Goal: Communication & Community: Answer question/provide support

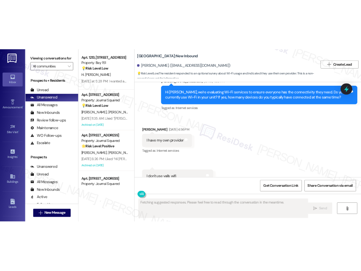
scroll to position [1959, 0]
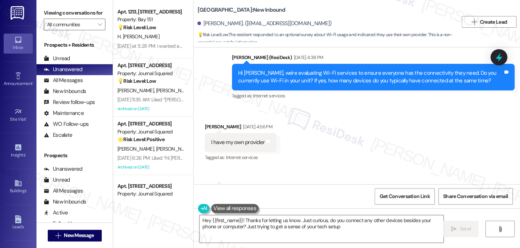
type textarea "Hey {{first_name}}! Thanks for letting us know. Just curious, do you connect an…"
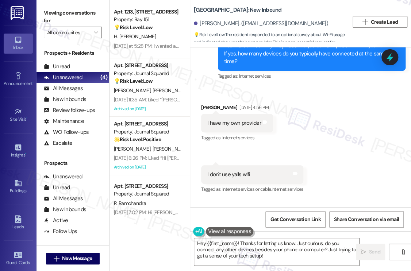
scroll to position [2213, 0]
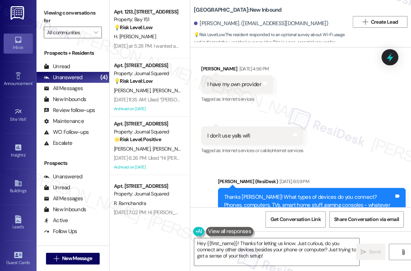
click at [279, 193] on div "Thanks [PERSON_NAME]! What types of devices do you connect? Phones, computers, …" at bounding box center [309, 204] width 170 height 23
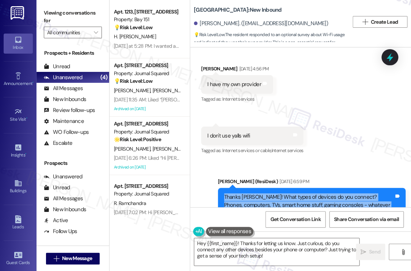
click at [279, 193] on div "Thanks [PERSON_NAME]! What types of devices do you connect? Phones, computers, …" at bounding box center [309, 204] width 170 height 23
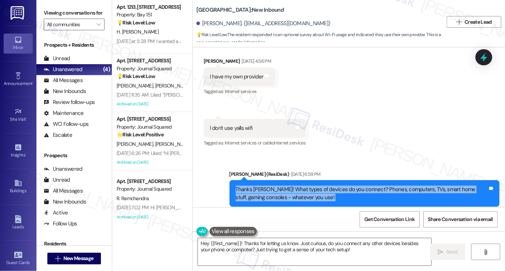
scroll to position [0, 0]
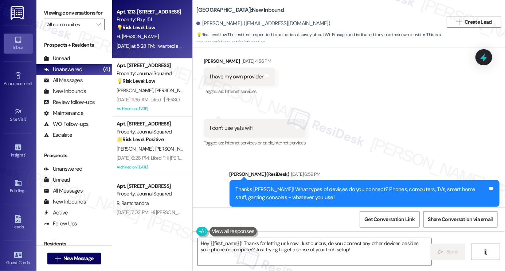
click at [152, 34] on span "H. [PERSON_NAME]" at bounding box center [138, 36] width 42 height 7
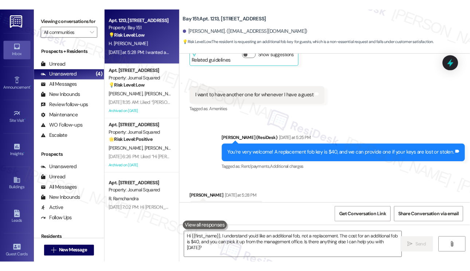
scroll to position [893, 0]
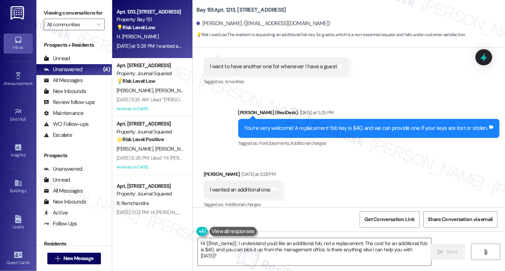
click at [233, 186] on div "I wanted an additional one." at bounding box center [240, 190] width 61 height 8
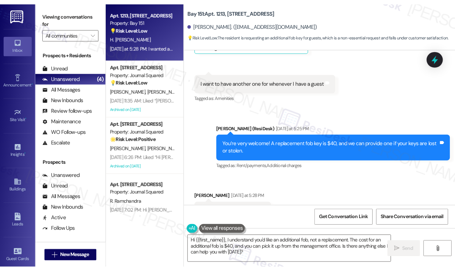
scroll to position [924, 0]
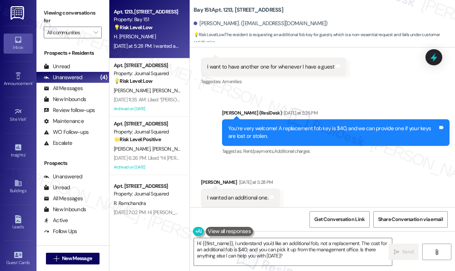
click at [41, 7] on div "Viewing conversations for All communities " at bounding box center [72, 23] width 73 height 46
click at [208, 178] on div "[PERSON_NAME] [DATE] at 5:28 PM" at bounding box center [240, 183] width 79 height 10
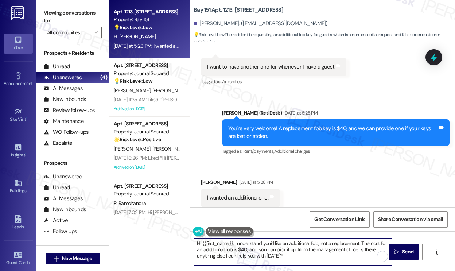
drag, startPoint x: 364, startPoint y: 242, endPoint x: 373, endPoint y: 255, distance: 15.4
click at [373, 248] on textarea "Hi {{first_name}}, I understand you'd like an additional fob, not a replacement…" at bounding box center [293, 251] width 198 height 27
paste textarea "We provide one key fob per lease holder."
click at [361, 243] on textarea "Hi {{first_name}}, I understand you'd like an additional fob, not a replacement…" at bounding box center [293, 251] width 198 height 27
click at [235, 248] on textarea "Hi {{first_name}}, I understand you'd like an additional fob, not a replacement…" at bounding box center [293, 251] width 198 height 27
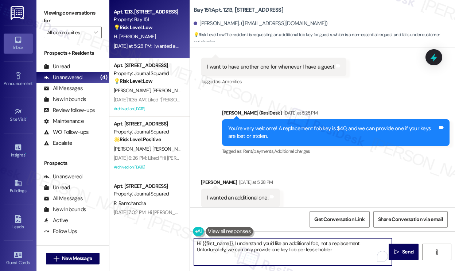
click at [298, 248] on textarea "Hi {{first_name}}, I understand you'd like an additional fob, not a replacement…" at bounding box center [293, 251] width 198 height 27
click at [352, 248] on textarea "Hi {{first_name}}, I understand you'd like an additional fob, not a replacement…" at bounding box center [293, 251] width 198 height 27
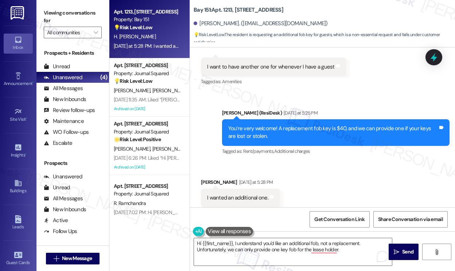
click at [51, 14] on label "Viewing conversations for" at bounding box center [73, 16] width 58 height 19
click at [50, 14] on label "Viewing conversations for" at bounding box center [73, 16] width 58 height 19
click at [57, 13] on label "Viewing conversations for" at bounding box center [73, 16] width 58 height 19
click at [341, 247] on textarea "Hi {{first_name}}, I understand you'd like an additional fob, not a replacement…" at bounding box center [293, 251] width 198 height 27
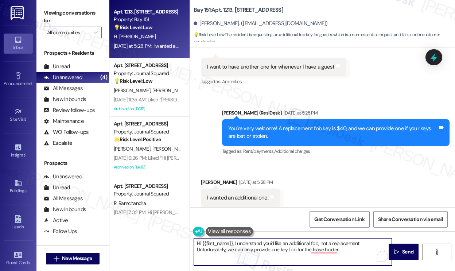
paste textarea "management does not provide key fobs to the apartment unit to non-residents."
click at [342, 248] on textarea "Hi {{first_name}}, I understand you'd like an additional fob, not a replacement…" at bounding box center [293, 251] width 198 height 27
click at [310, 195] on div "Received via SMS [PERSON_NAME] [DATE] at 5:28 PM I wanted an additional one. Ta…" at bounding box center [322, 193] width 265 height 62
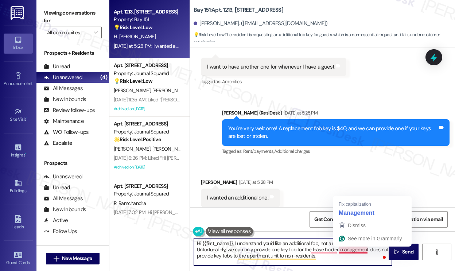
click at [340, 248] on textarea "Hi {{first_name}}, I understand you'd like an additional fob, not a replacement…" at bounding box center [293, 251] width 198 height 27
click at [349, 248] on textarea "Hi {{first_name}}, I understand you'd like an additional fob, not a replacement…" at bounding box center [293, 251] width 198 height 27
click at [302, 184] on div "Received via SMS [PERSON_NAME] [DATE] at 5:28 PM I wanted an additional one. Ta…" at bounding box center [322, 193] width 265 height 62
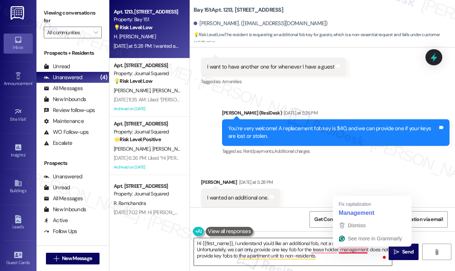
click at [341, 248] on textarea "Hi {{first_name}}, I understand you'd like an additional fob, not a replacement…" at bounding box center [293, 251] width 198 height 27
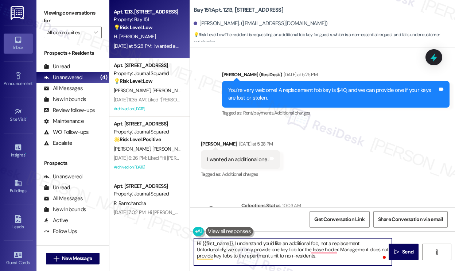
scroll to position [1007, 0]
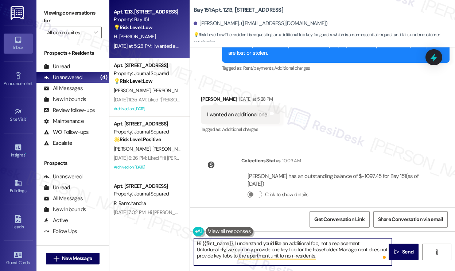
click at [341, 248] on textarea "Hi {{first_name}}, I understand you'd like an additional fob, not a replacement…" at bounding box center [293, 251] width 198 height 27
click at [317, 248] on textarea "Hi {{first_name}}, I understand you'd like an additional fob, not a replacement…" at bounding box center [293, 251] width 198 height 27
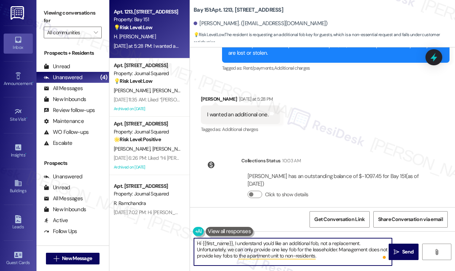
click at [317, 248] on textarea "Hi {{first_name}}, I understand you'd like an additional fob, not a replacement…" at bounding box center [293, 251] width 198 height 27
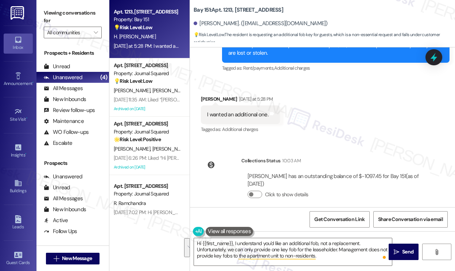
click at [61, 16] on label "Viewing conversations for" at bounding box center [73, 16] width 58 height 19
click at [59, 20] on label "Viewing conversations for" at bounding box center [73, 16] width 58 height 19
click at [285, 246] on textarea "Hi {{first_name}}, I understand you'd like an additional fob, not a replacement…" at bounding box center [293, 251] width 198 height 27
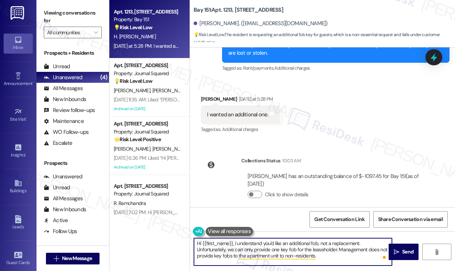
click at [285, 246] on textarea "Hi {{first_name}}, I understand you'd like an additional fob, not a replacement…" at bounding box center [293, 251] width 198 height 27
click at [284, 246] on textarea "Hi {{first_name}}, I understand you'd like an additional fob, not a replacement…" at bounding box center [293, 251] width 198 height 27
click at [348, 248] on textarea "Hi {{first_name}}, I understand you'd like an additional fob, not a replacement…" at bounding box center [293, 251] width 198 height 27
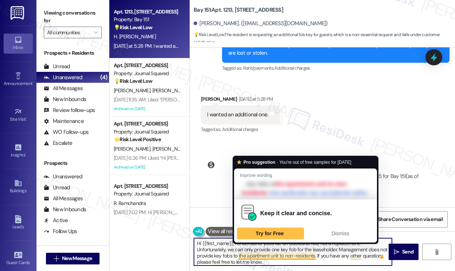
click at [244, 248] on textarea "Hi {{first_name}}, I understand you'd like an additional fob, not a replacement…" at bounding box center [293, 251] width 198 height 27
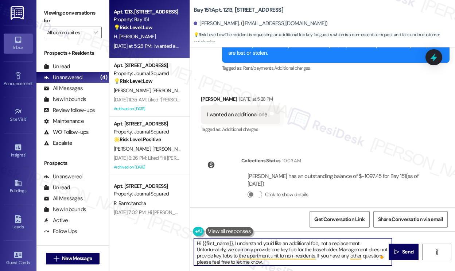
click at [244, 248] on textarea "Hi {{first_name}}, I understand you'd like an additional fob, not a replacement…" at bounding box center [293, 251] width 198 height 27
type textarea "Hi {{first_name}}, I understand you'd like an additional fob, not a replacement…"
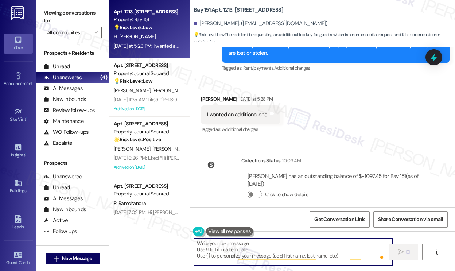
type textarea "Fetching suggested responses. Please feel free to read through the conversation…"
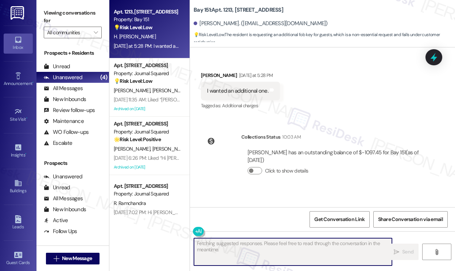
scroll to position [1081, 0]
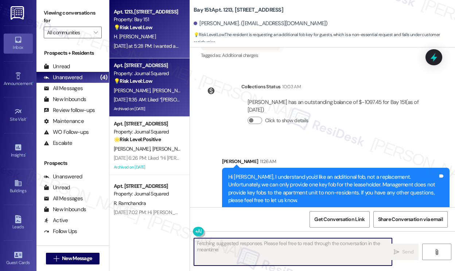
click at [152, 93] on span "[PERSON_NAME]" at bounding box center [171, 90] width 39 height 7
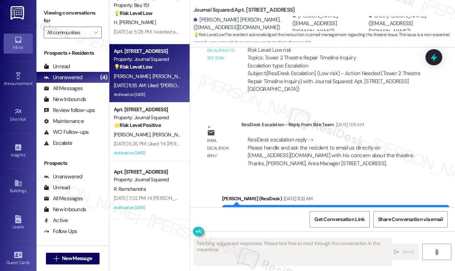
scroll to position [0, 0]
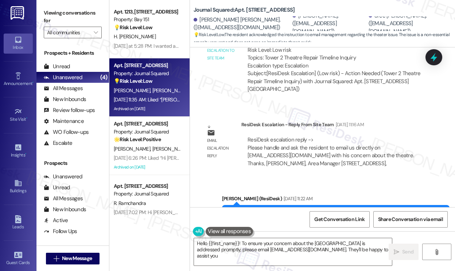
type textarea "Hello {{first_name}}! To ensure your concern about the [GEOGRAPHIC_DATA] is add…"
